Goal: Transaction & Acquisition: Purchase product/service

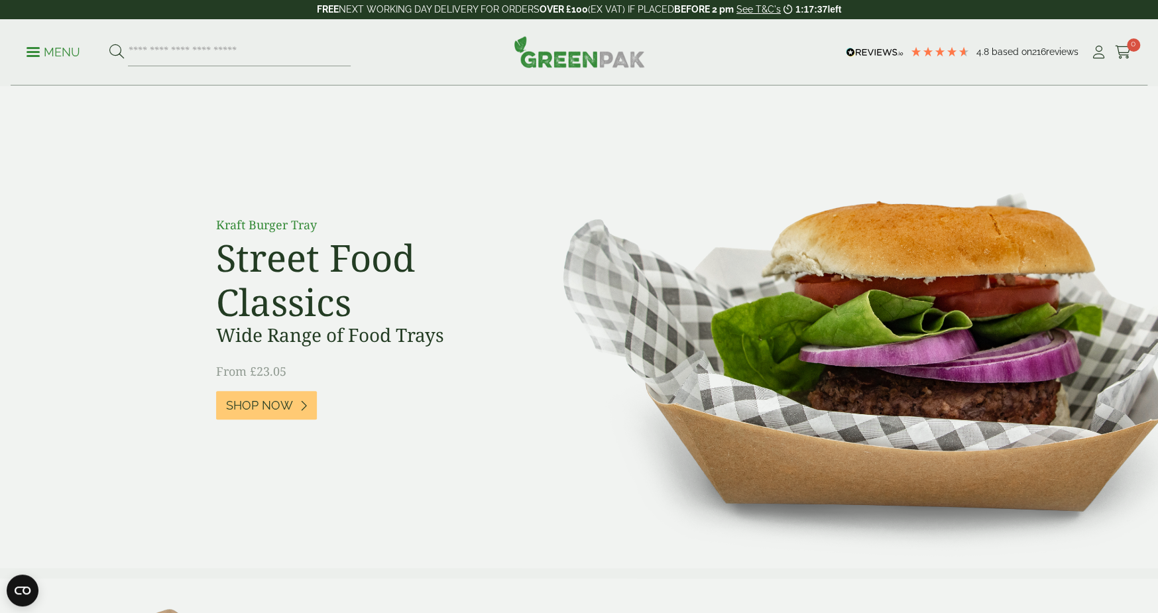
click at [38, 56] on link "Menu" at bounding box center [54, 50] width 54 height 13
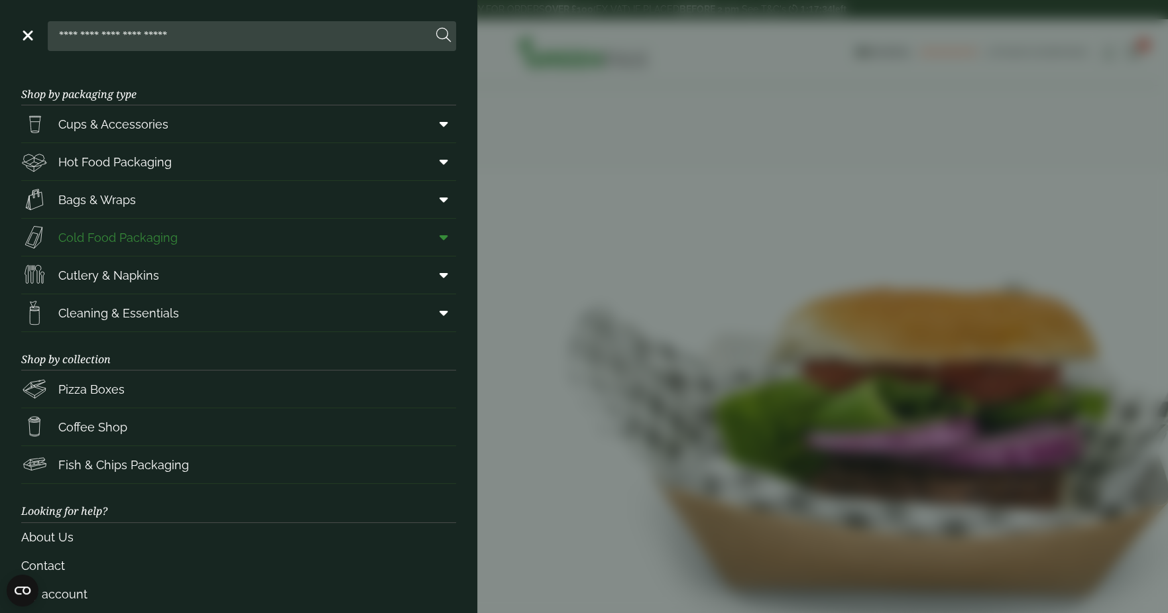
click at [439, 236] on icon at bounding box center [443, 237] width 9 height 13
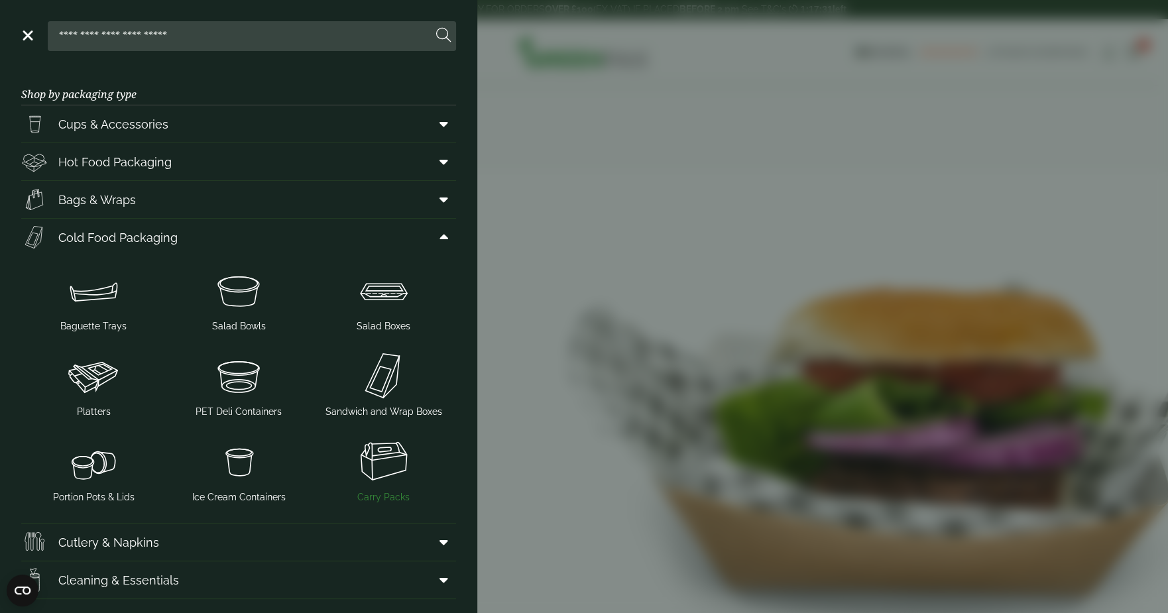
click at [383, 466] on img at bounding box center [383, 461] width 135 height 53
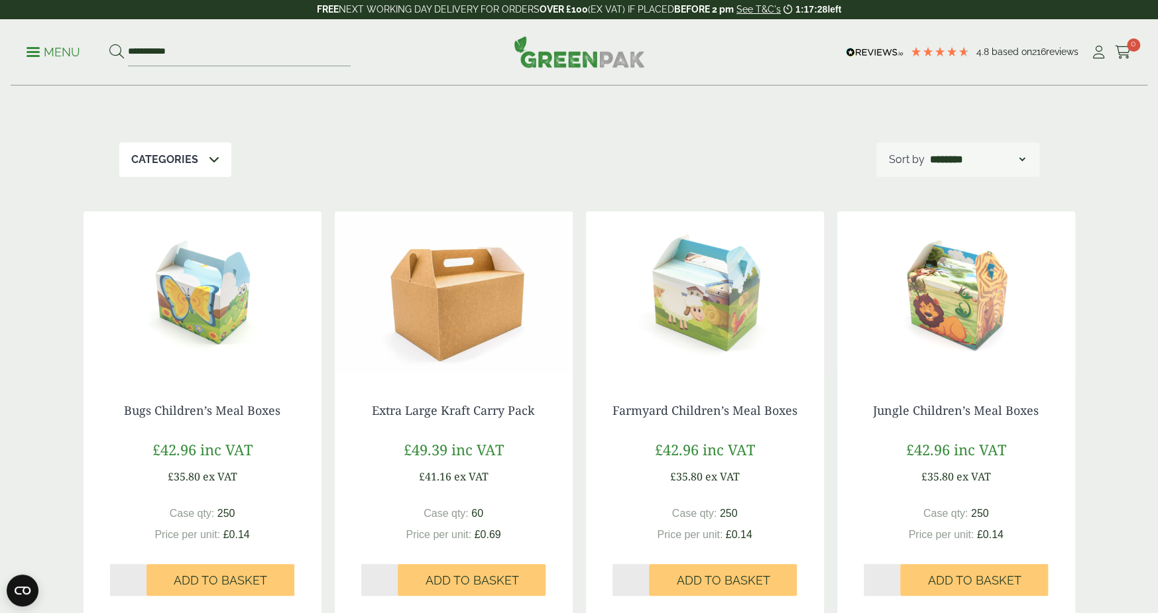
scroll to position [133, 0]
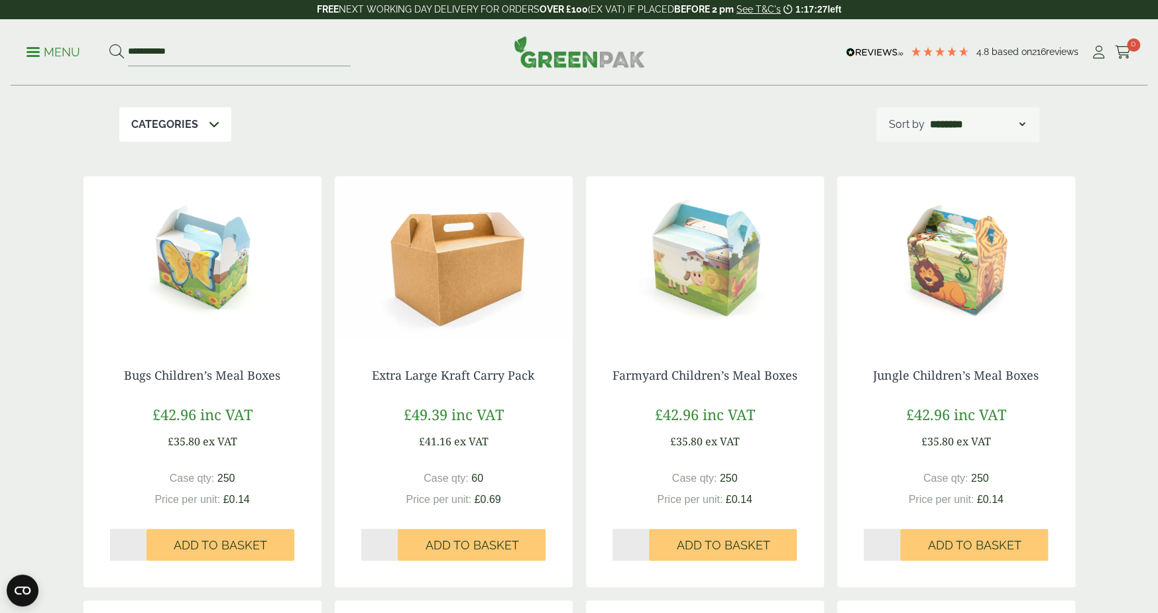
click at [162, 301] on img at bounding box center [203, 259] width 238 height 166
